Goal: Navigation & Orientation: Find specific page/section

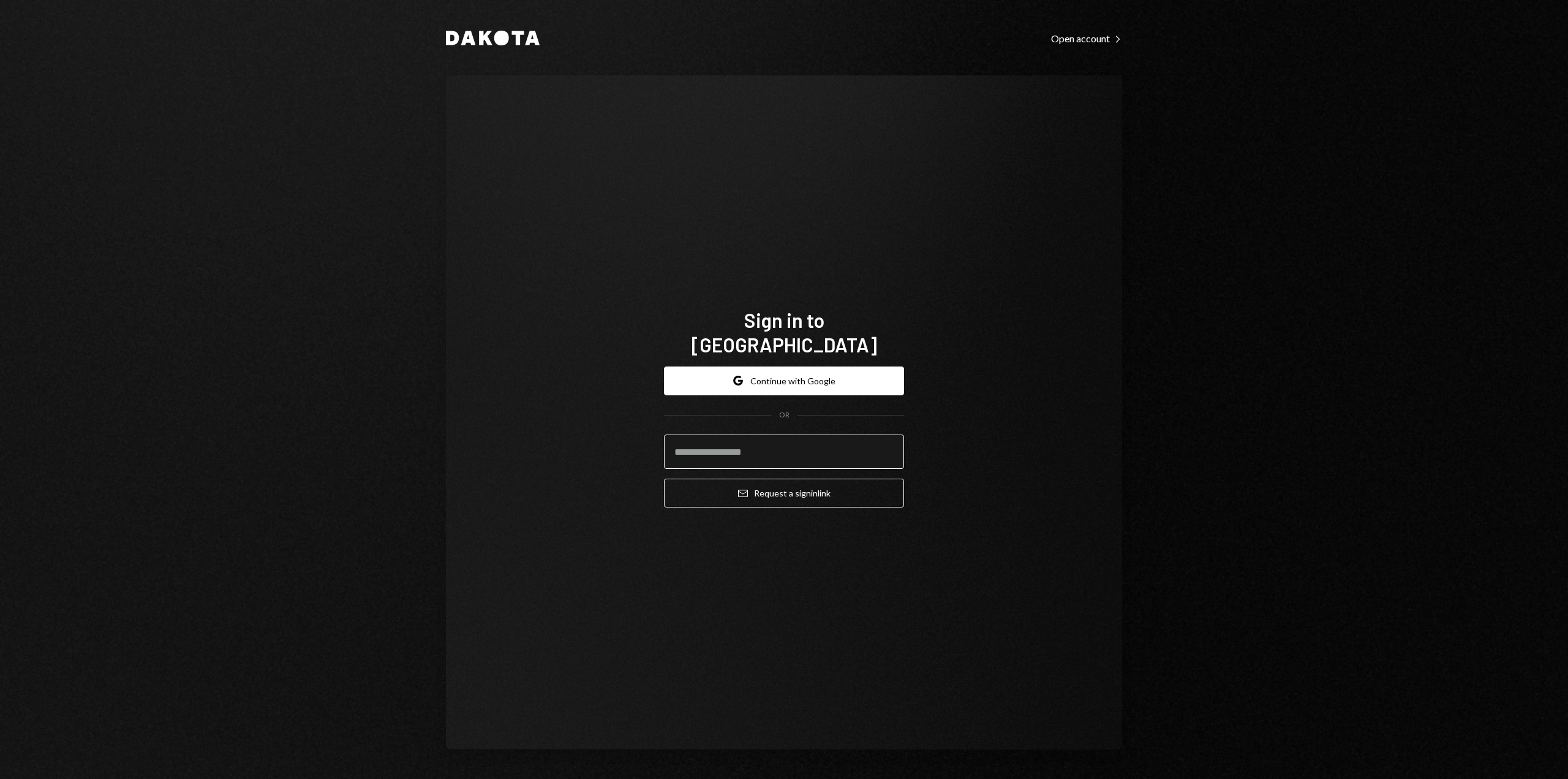
drag, startPoint x: 0, startPoint y: 0, endPoint x: 813, endPoint y: 447, distance: 927.8
click at [813, 447] on input "email" at bounding box center [784, 451] width 240 height 34
type input "**********"
click at [721, 489] on button "Email Request a sign in link" at bounding box center [784, 493] width 240 height 29
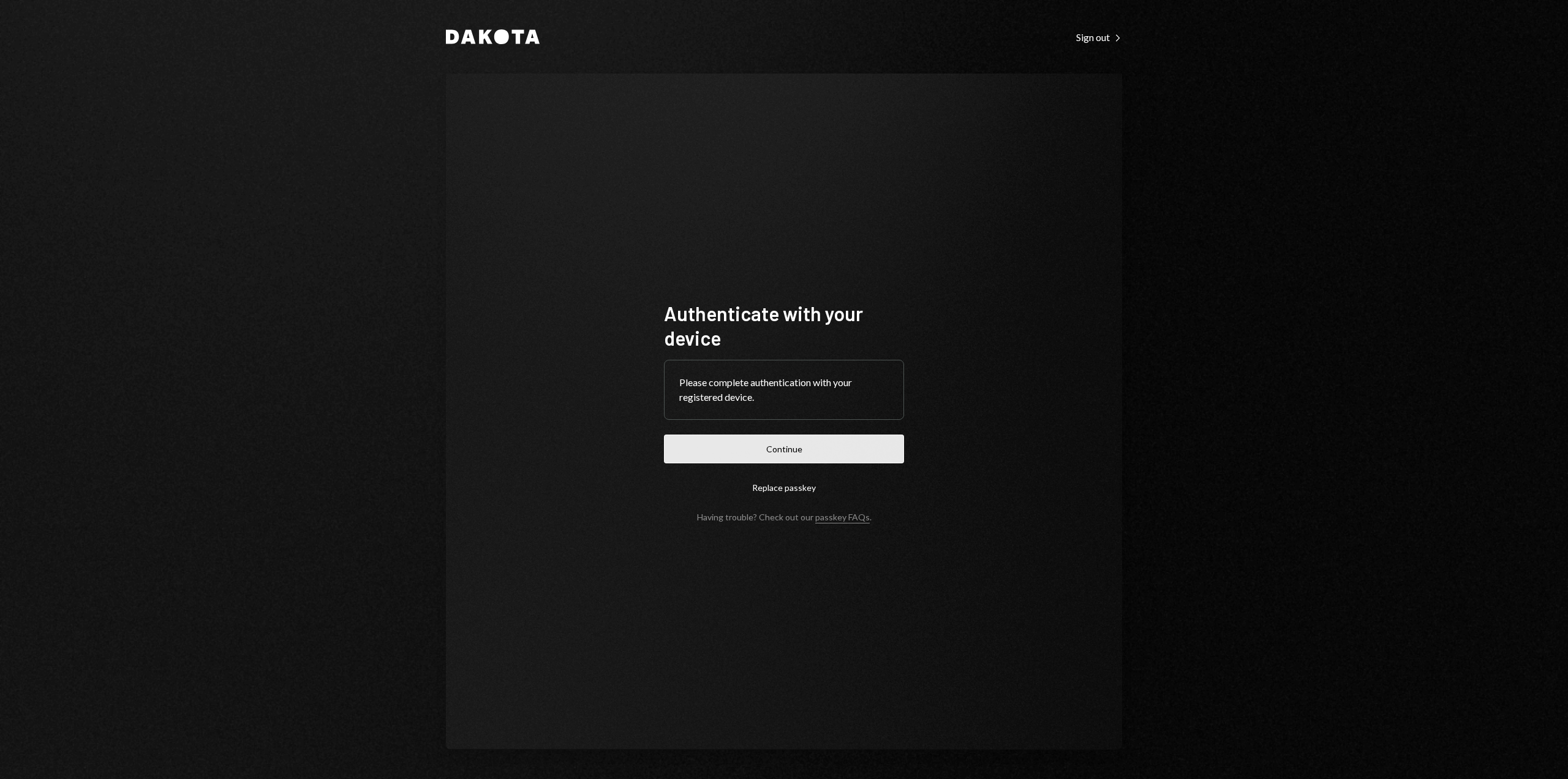
click at [723, 460] on button "Continue" at bounding box center [784, 449] width 240 height 29
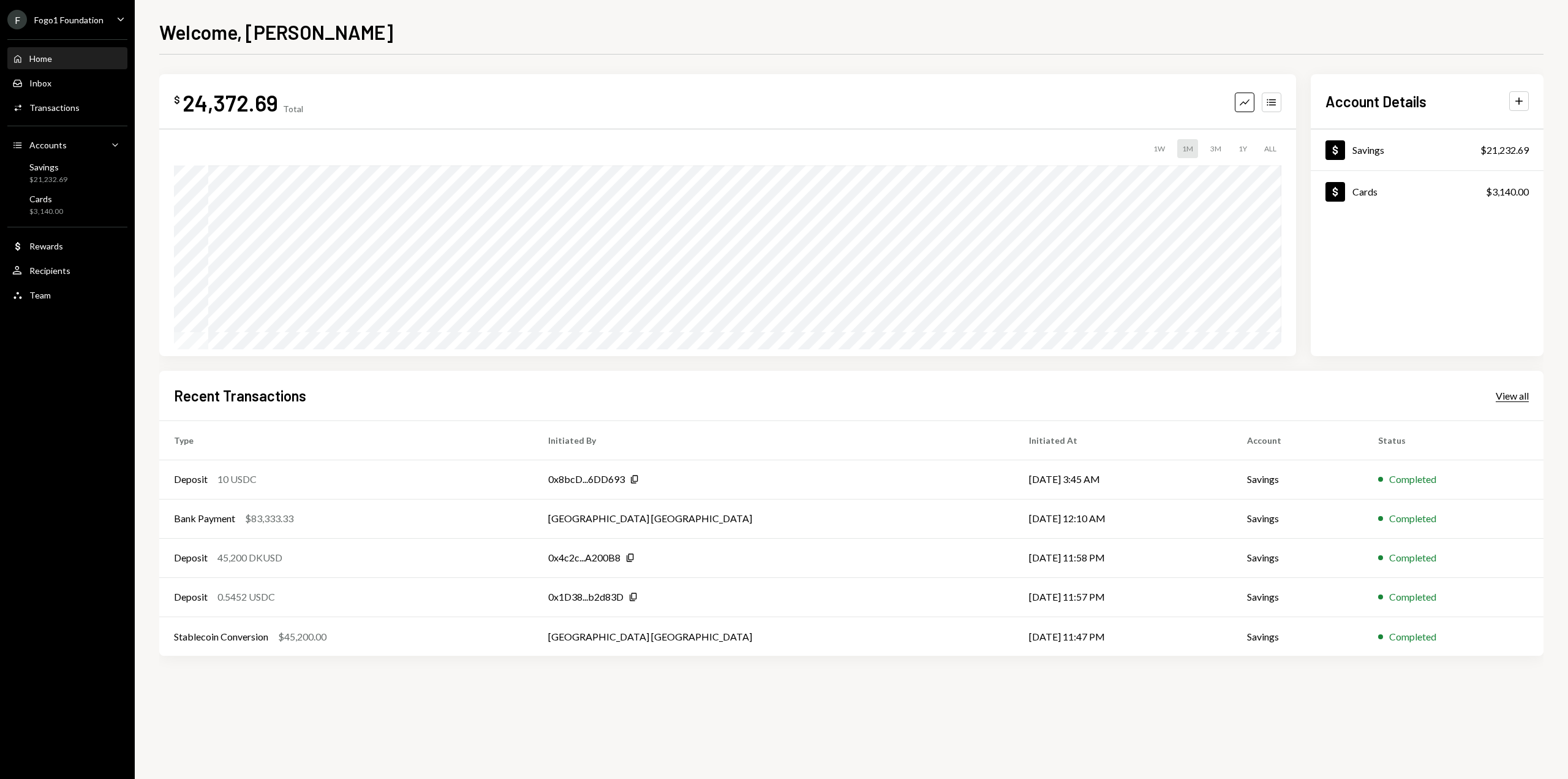
click at [1503, 395] on div "View all" at bounding box center [1513, 396] width 33 height 13
